Goal: Check status

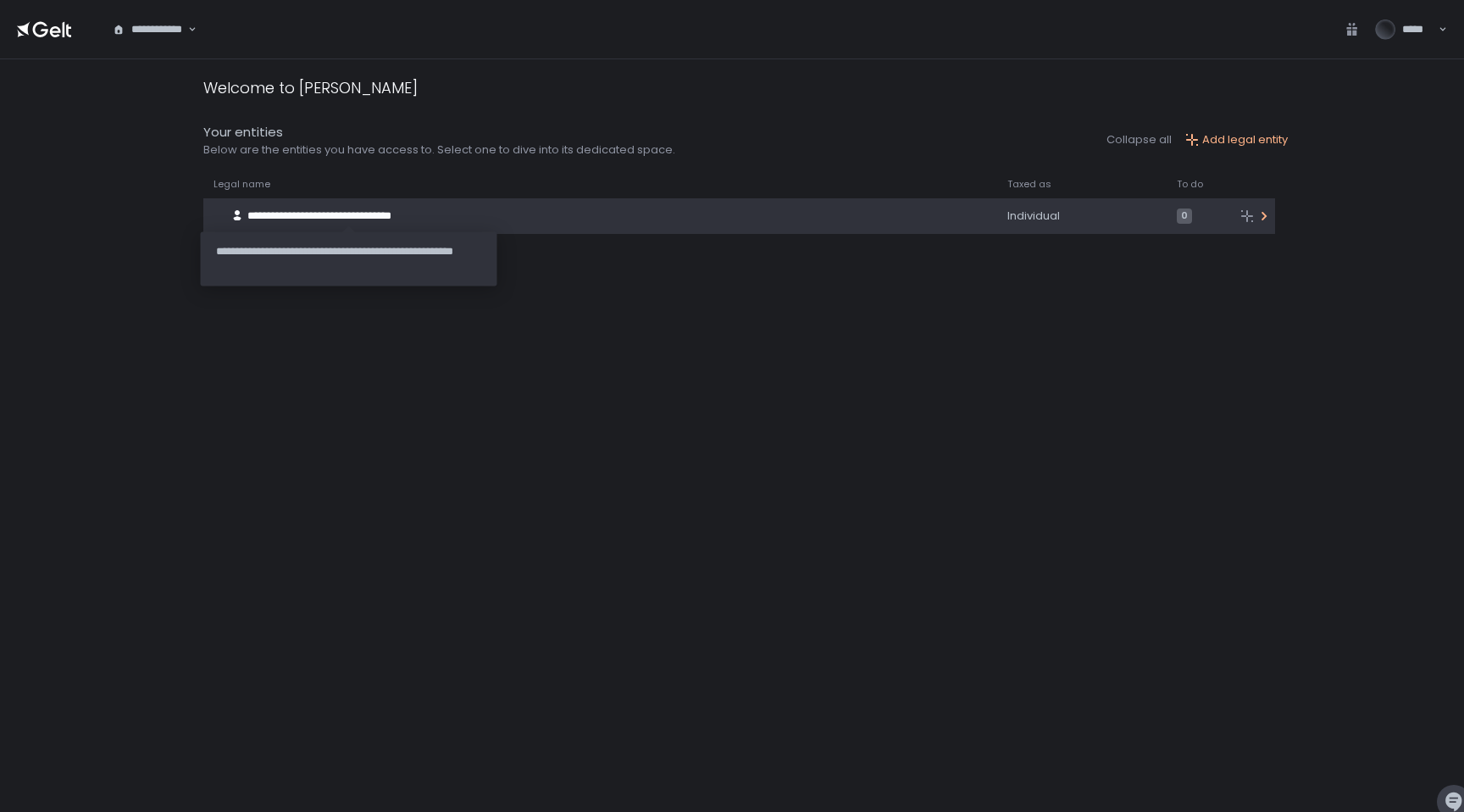
click at [359, 219] on span "**********" at bounding box center [349, 216] width 203 height 15
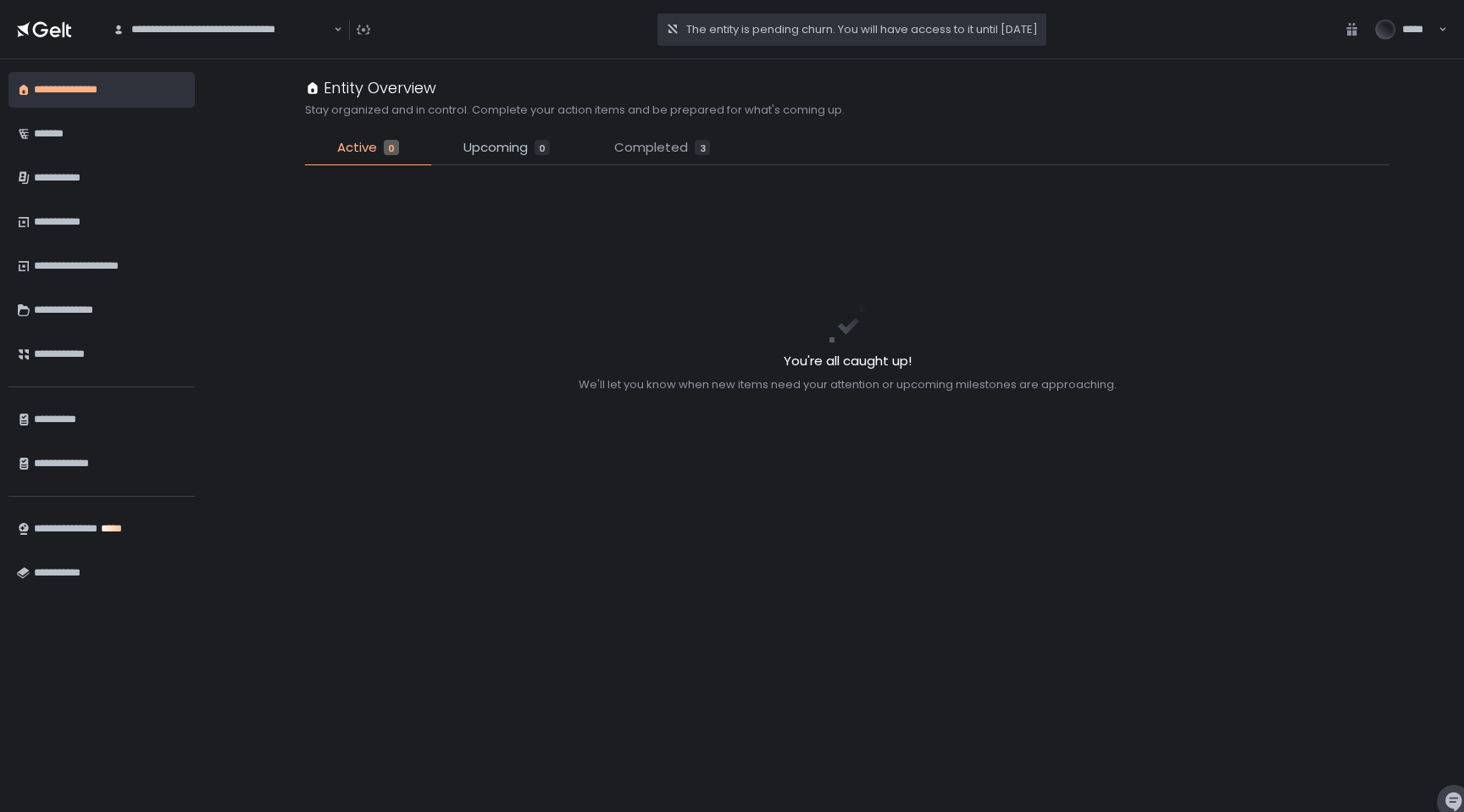
click at [681, 147] on span "Completed" at bounding box center [650, 147] width 73 height 20
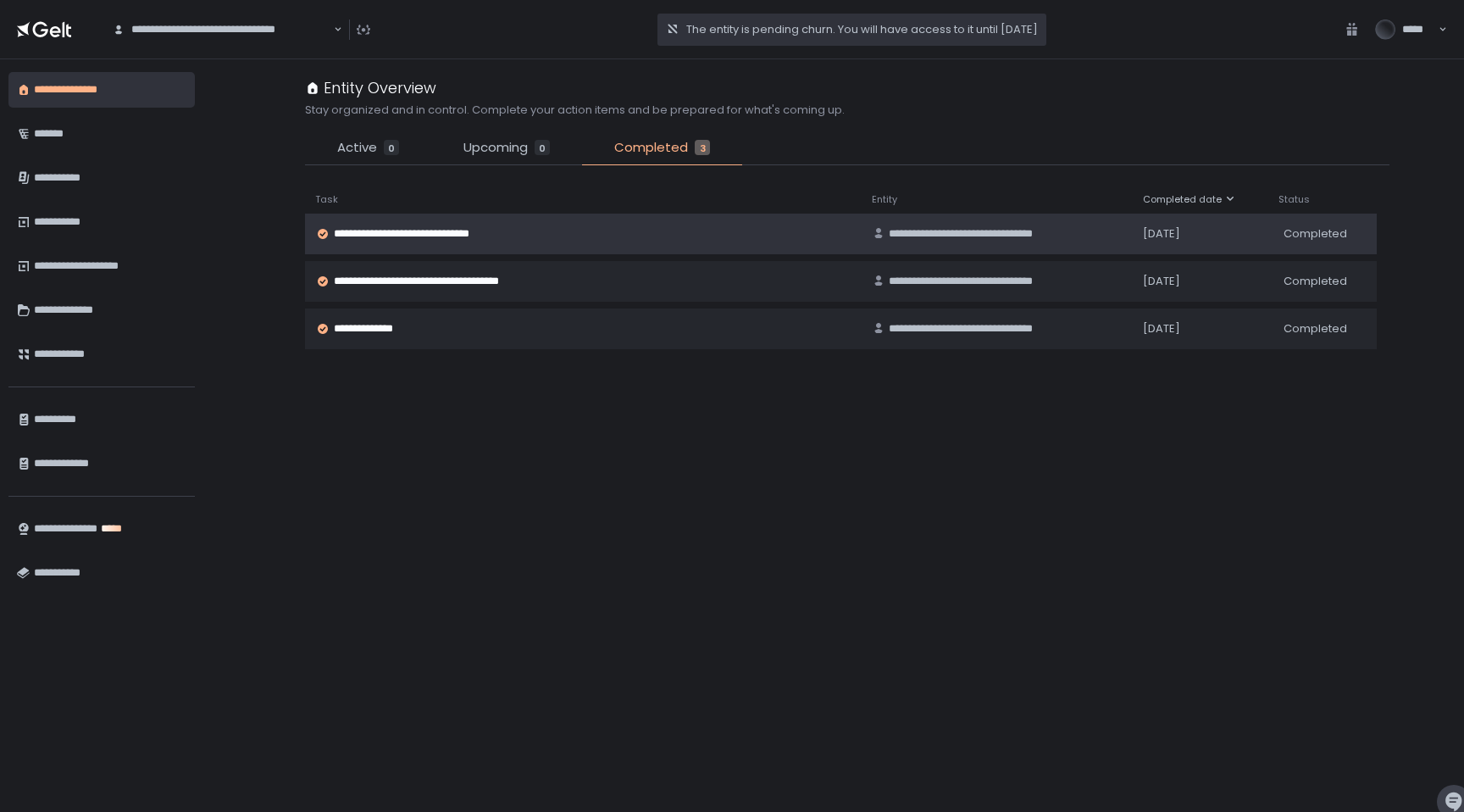
click at [434, 233] on span "**********" at bounding box center [417, 233] width 166 height 15
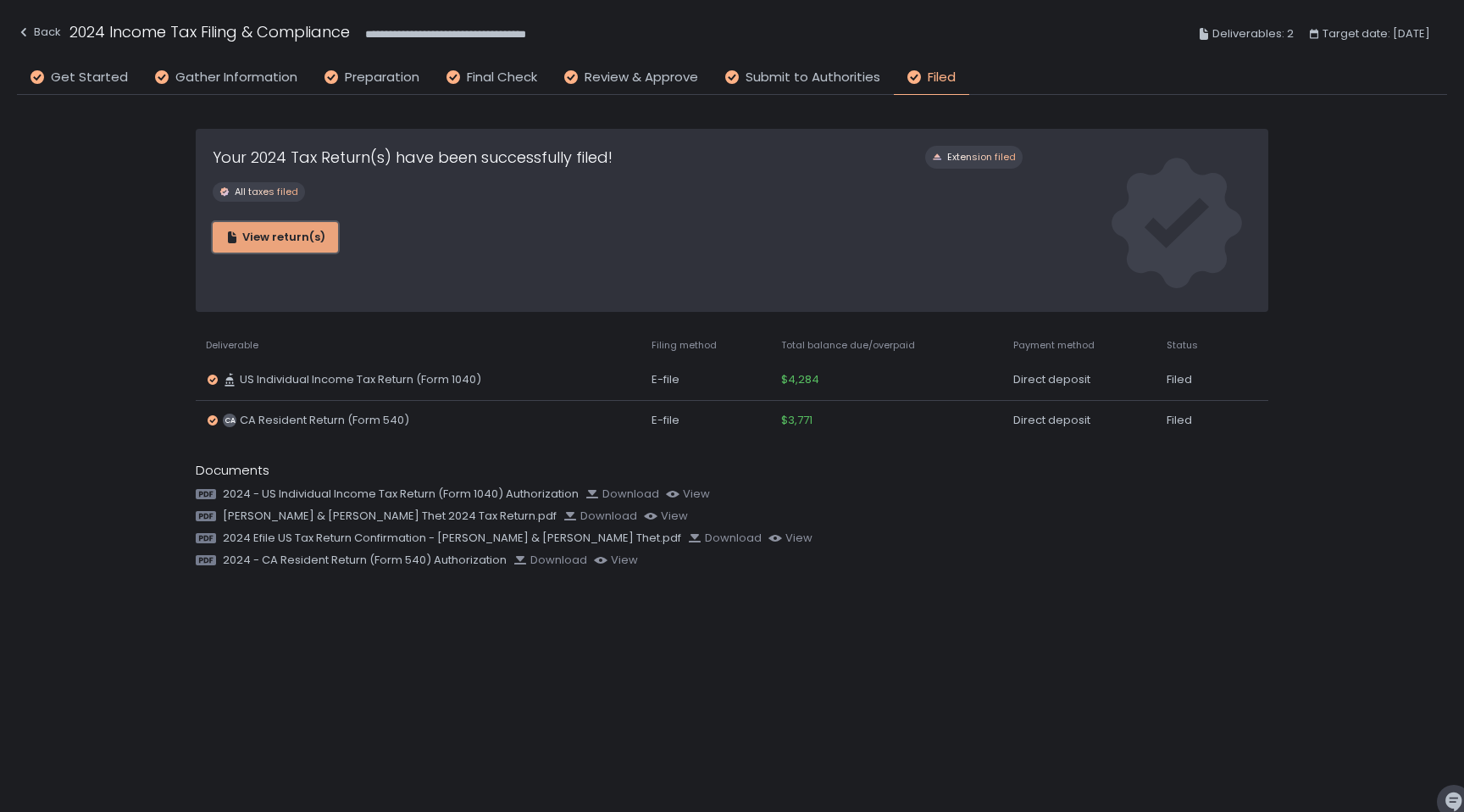
click at [276, 236] on div "View return(s)" at bounding box center [275, 237] width 100 height 15
